Goal: Navigation & Orientation: Find specific page/section

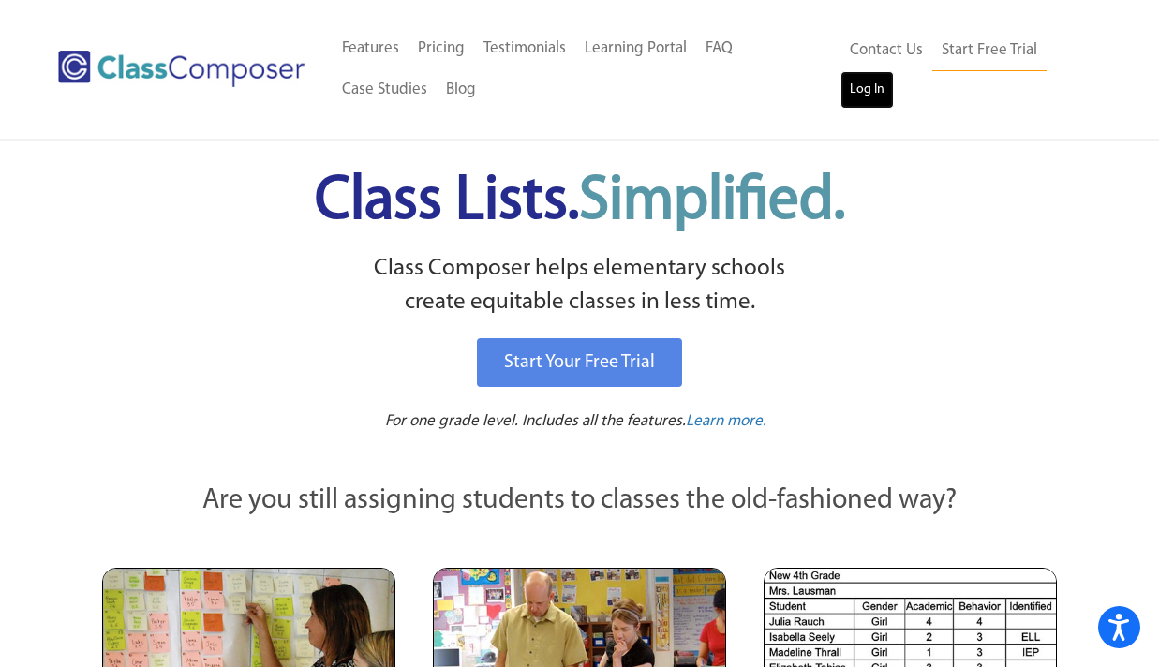
click at [877, 72] on link "Log In" at bounding box center [867, 89] width 53 height 37
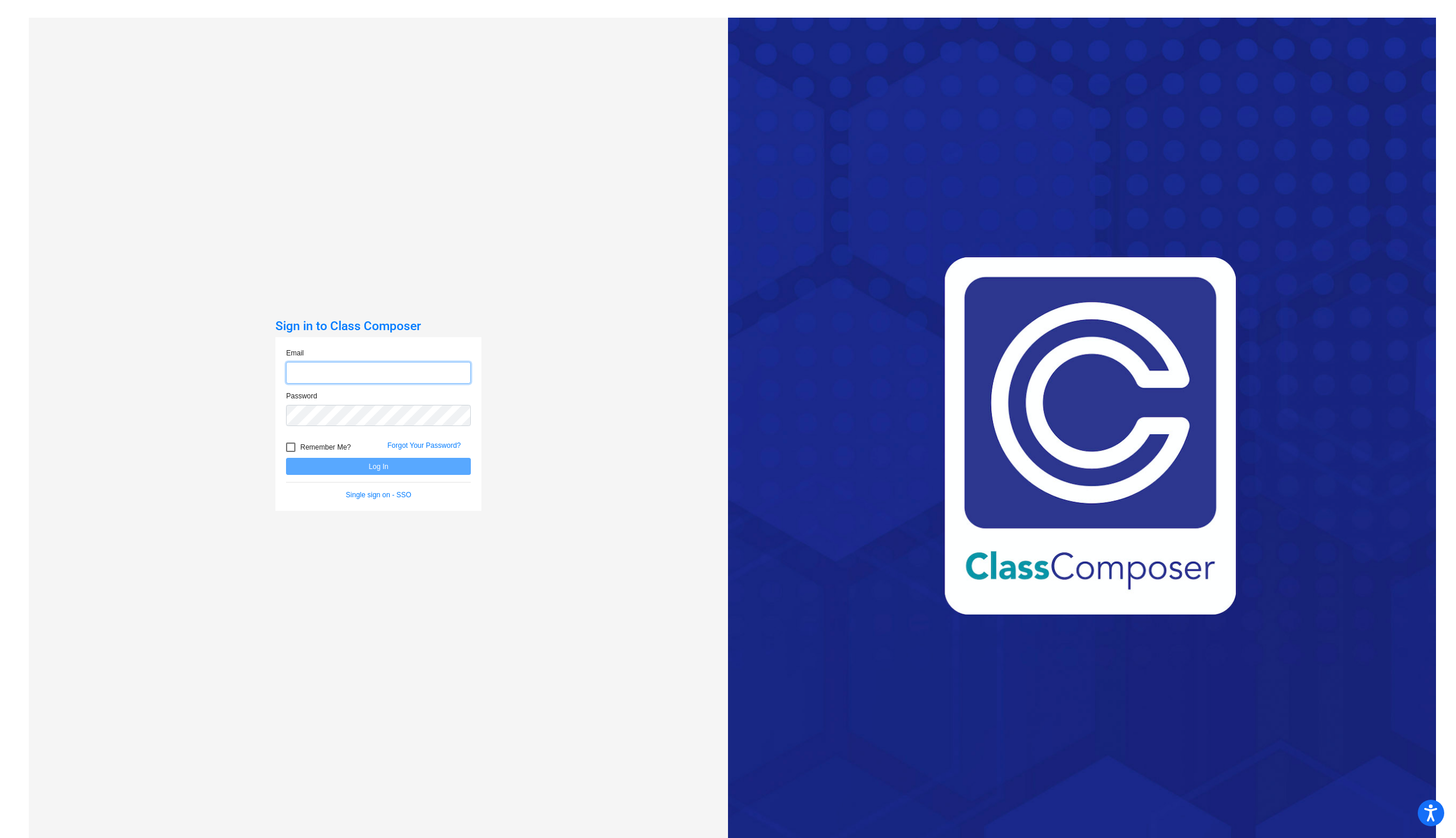
type input "[EMAIL_ADDRESS][DOMAIN_NAME]"
click at [376, 467] on button "Log In" at bounding box center [378, 466] width 185 height 17
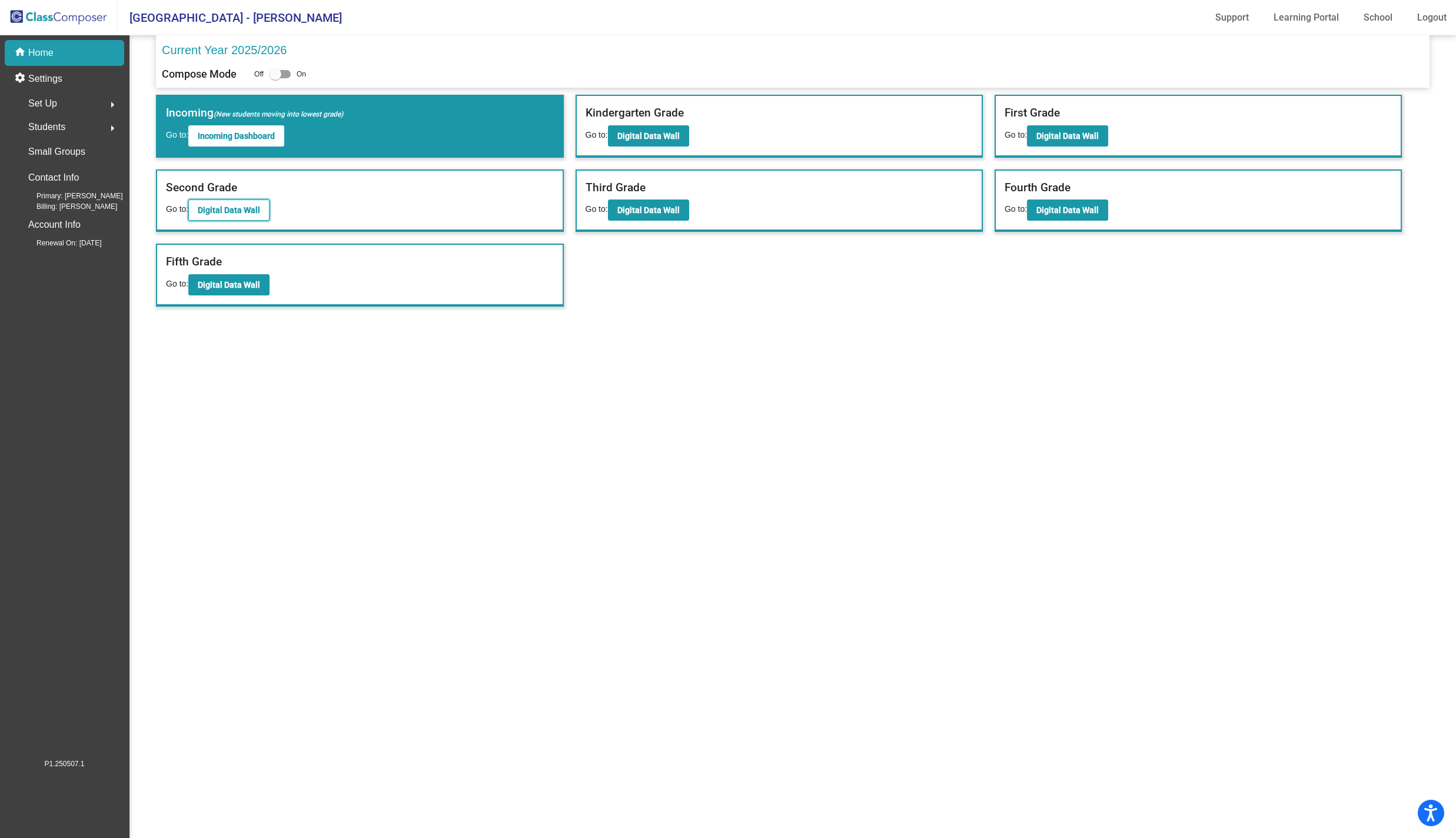
click at [220, 200] on button "Digital Data Wall" at bounding box center [229, 210] width 81 height 21
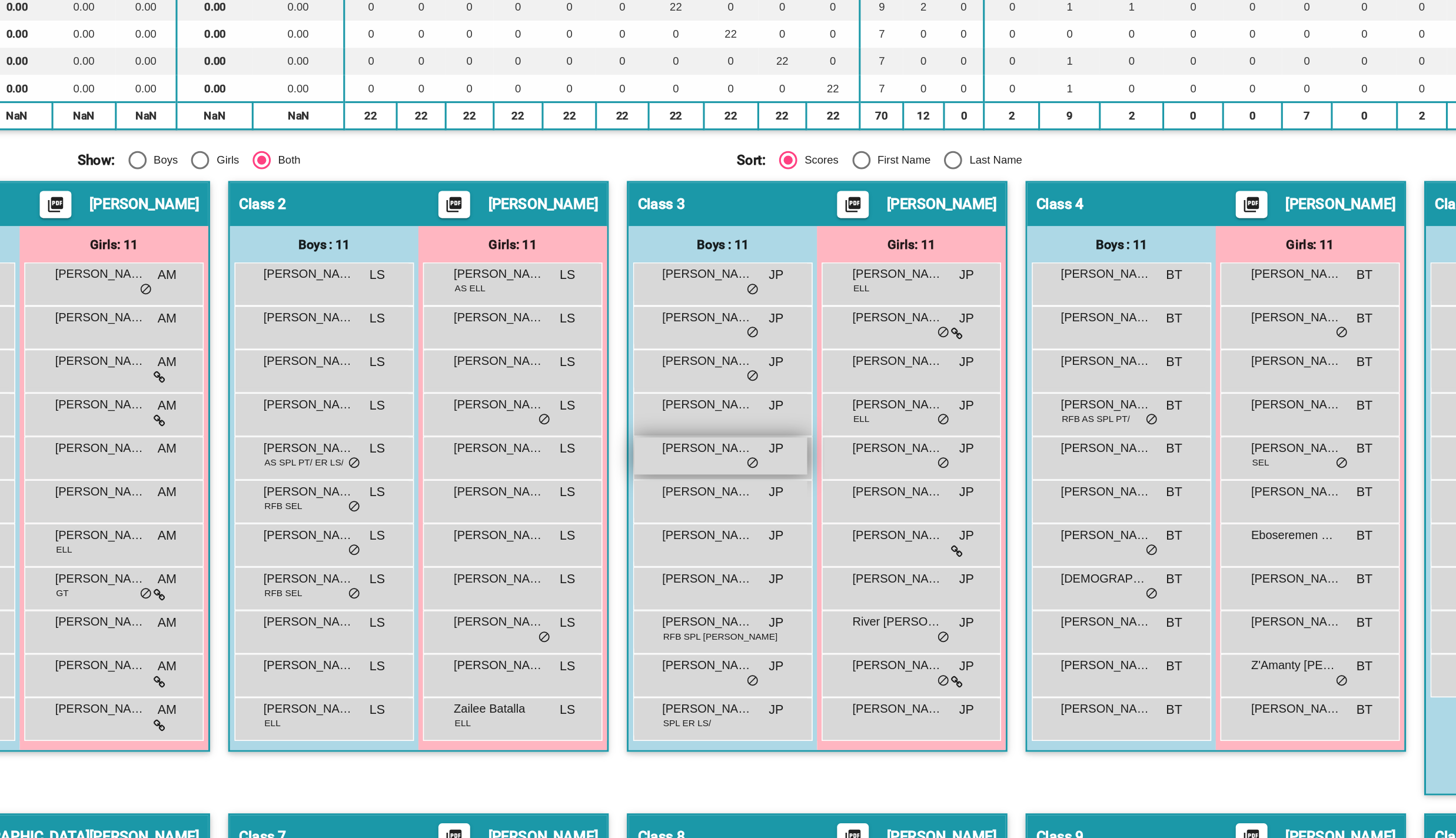
click at [663, 585] on span "Matthew Zaklama" at bounding box center [657, 581] width 59 height 12
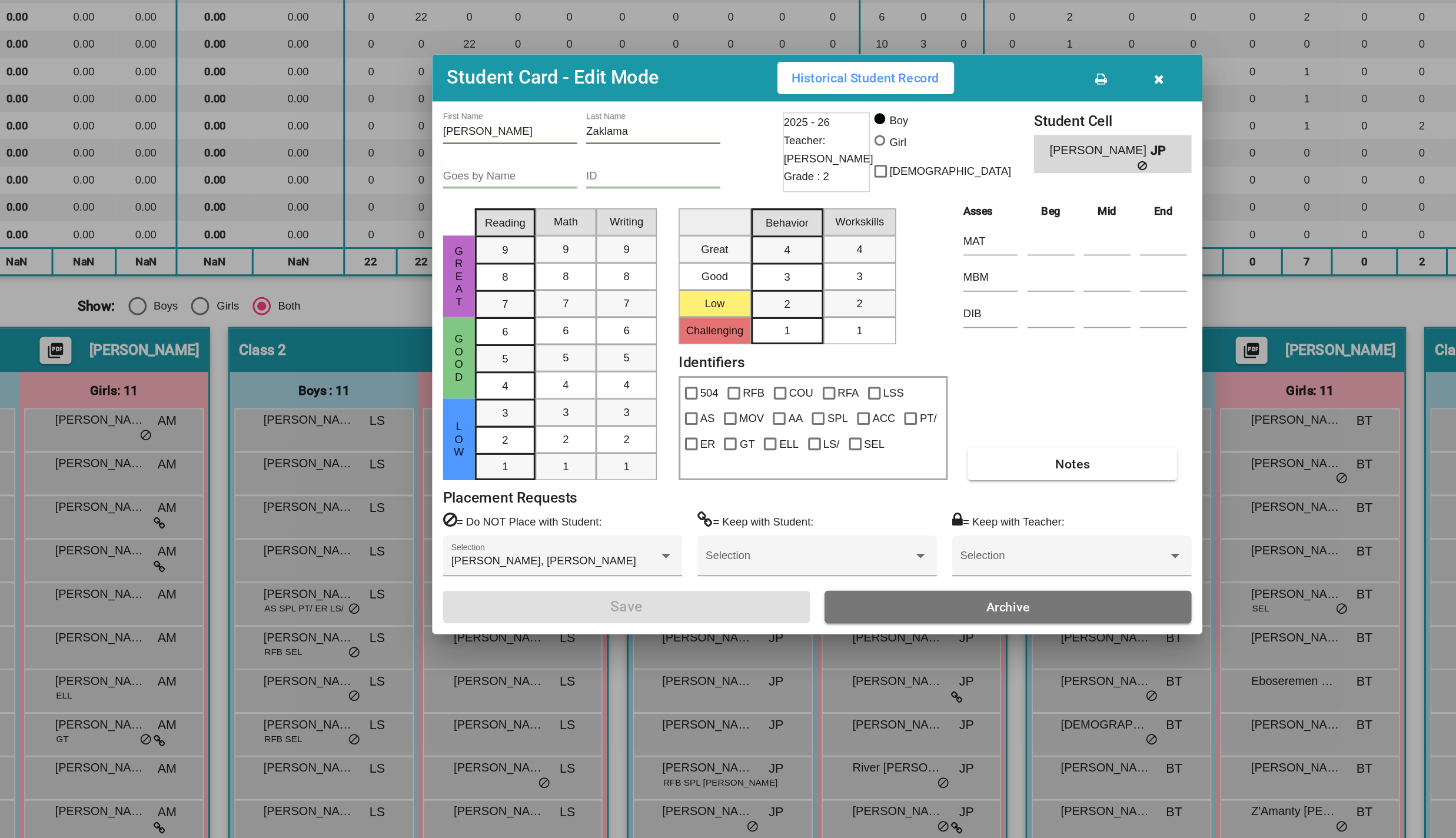
click at [950, 245] on icon "button" at bounding box center [950, 246] width 6 height 8
